Goal: Task Accomplishment & Management: Manage account settings

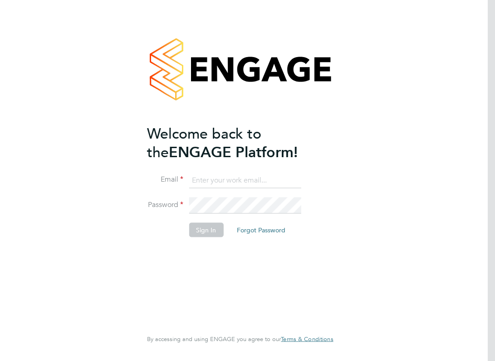
click at [260, 22] on div at bounding box center [240, 70] width 186 height 110
drag, startPoint x: 419, startPoint y: 70, endPoint x: 365, endPoint y: 82, distance: 55.7
click at [419, 70] on div "Welcome back to the ENGAGE Platform! Email Password Sign In Forgot Password Ent…" at bounding box center [240, 180] width 495 height 361
click at [420, 71] on div "Welcome back to the ENGAGE Platform! Email Password Sign In Forgot Password Ent…" at bounding box center [240, 180] width 495 height 361
